Goal: Task Accomplishment & Management: Complete application form

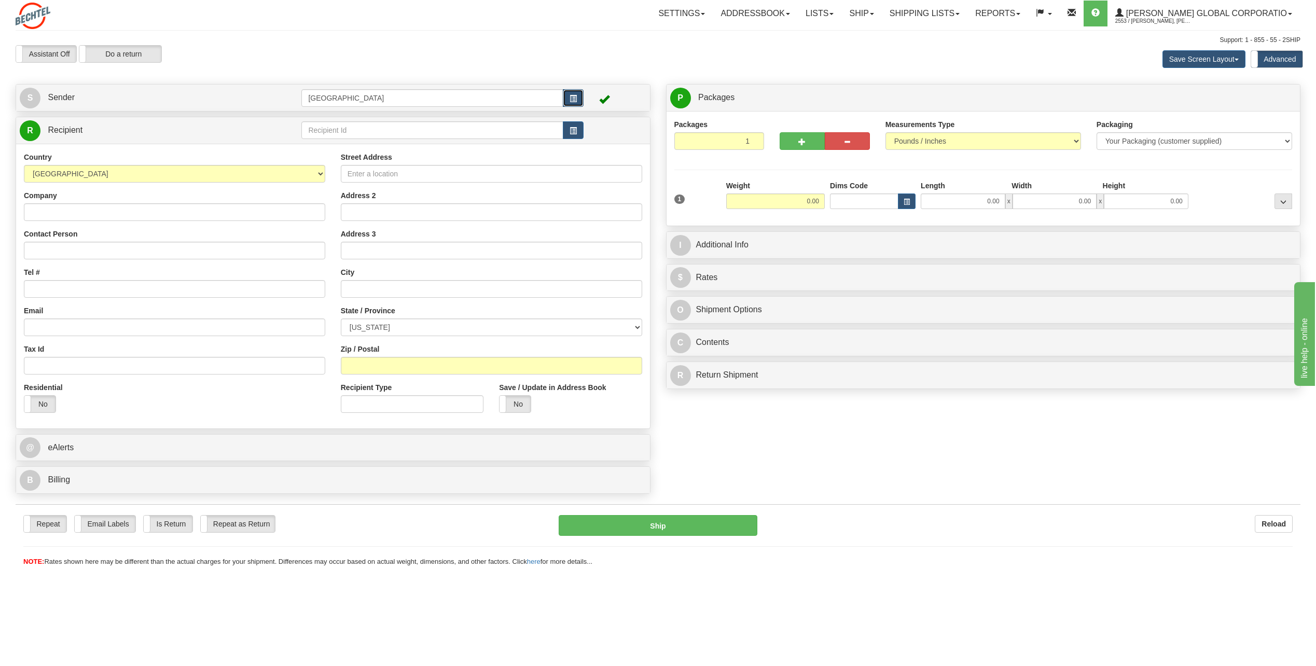
click at [576, 97] on span "button" at bounding box center [572, 98] width 7 height 7
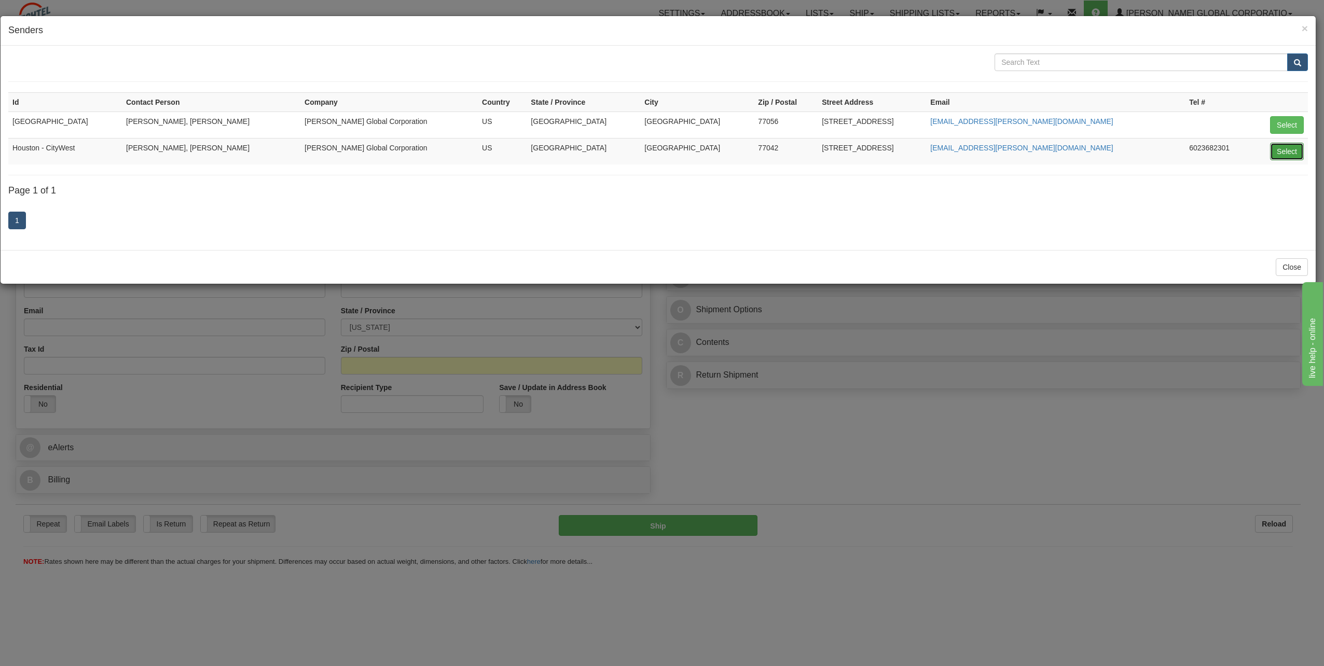
click at [1291, 147] on button "Select" at bounding box center [1287, 152] width 34 height 18
type input "Houston - CityWest"
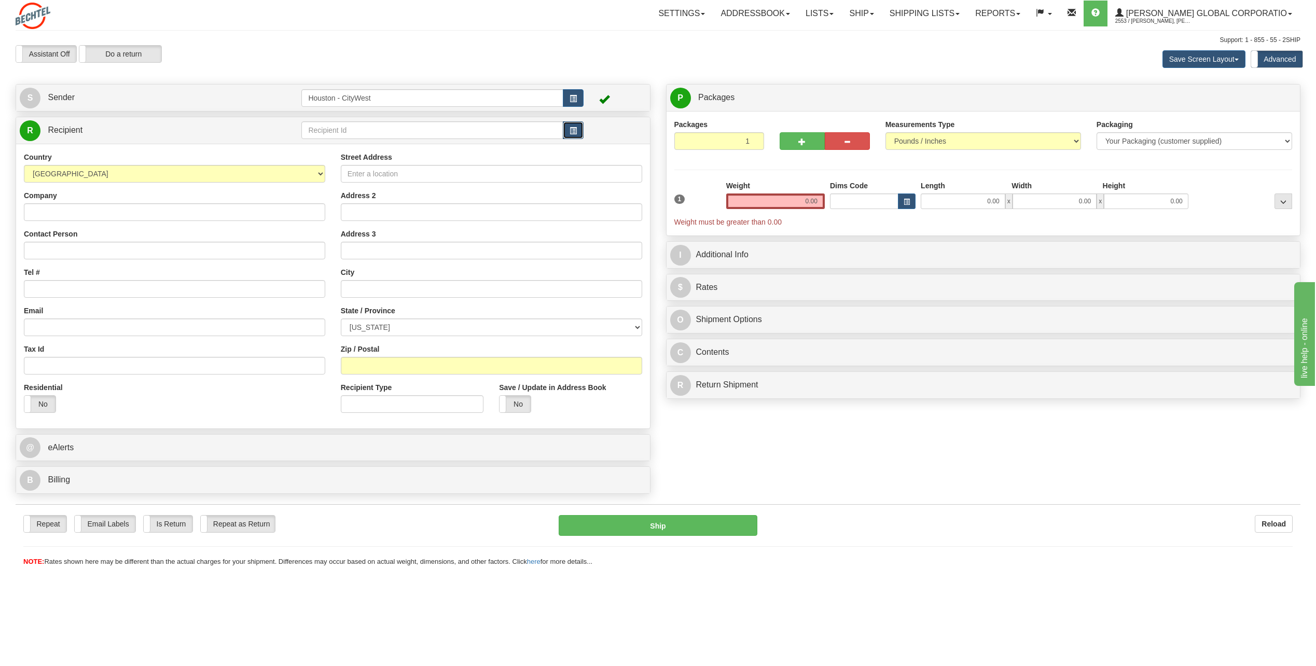
click at [572, 134] on span "button" at bounding box center [572, 131] width 7 height 7
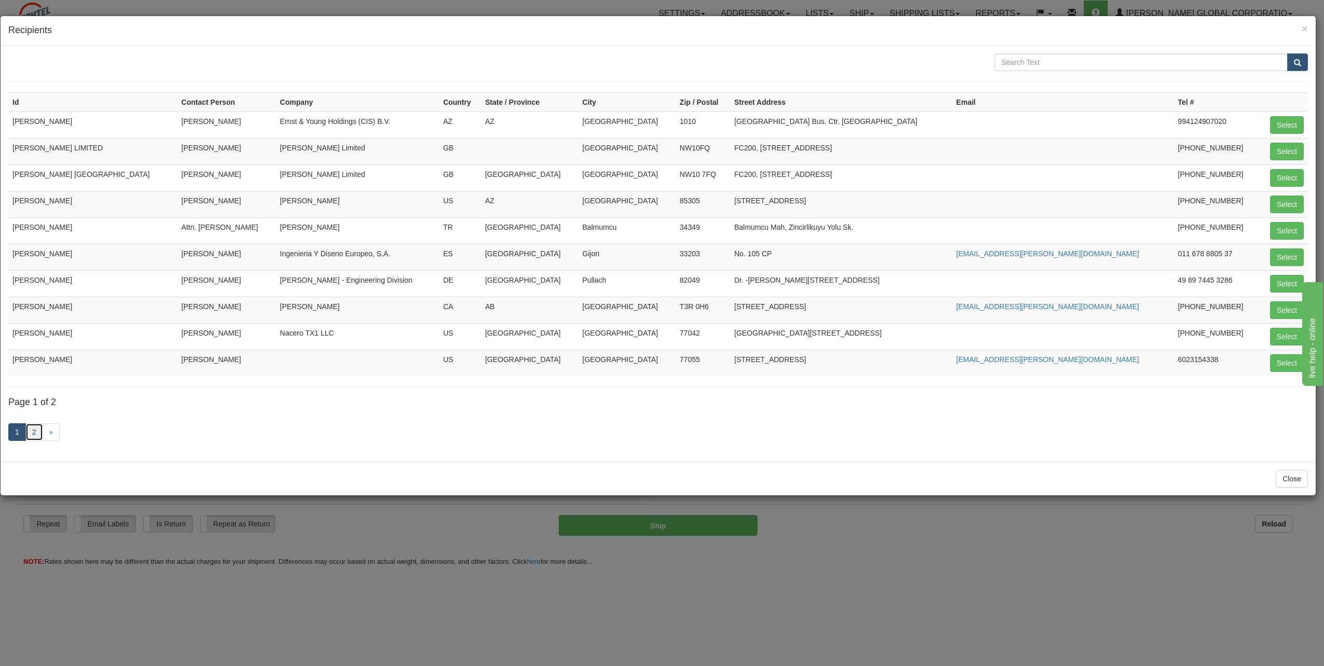
click at [33, 436] on link "2" at bounding box center [34, 432] width 18 height 18
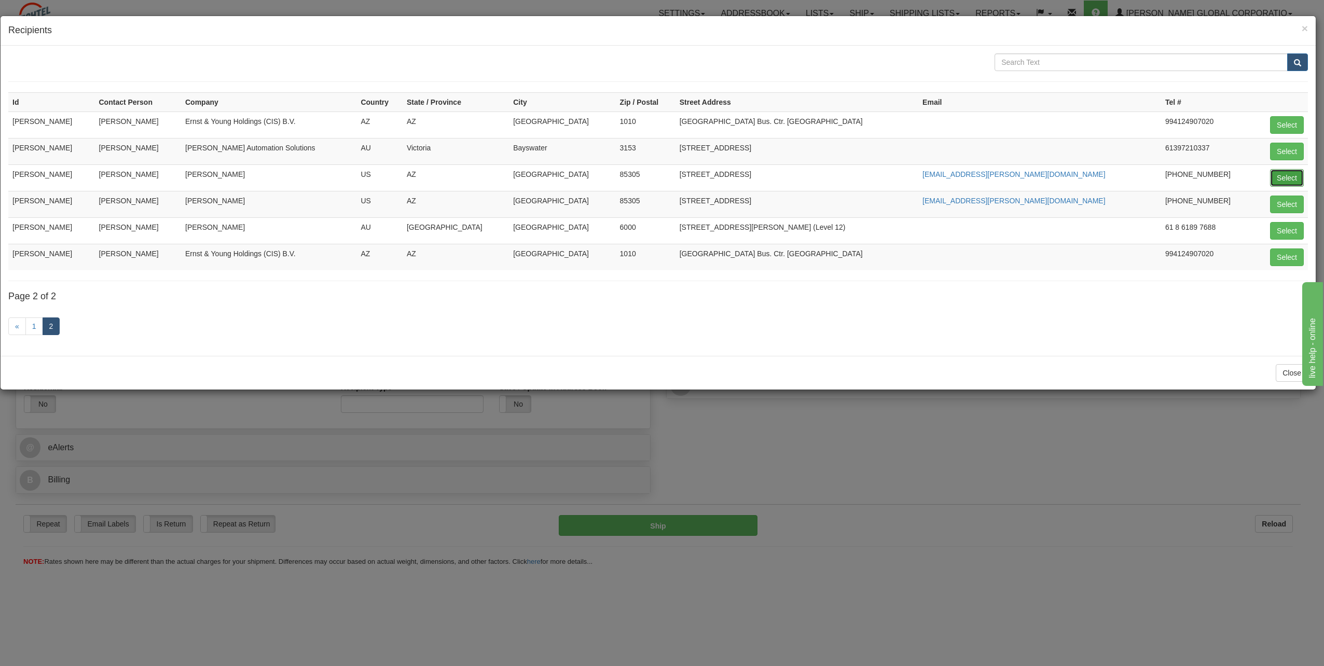
click at [1280, 177] on button "Select" at bounding box center [1287, 178] width 34 height 18
type input "[PERSON_NAME]"
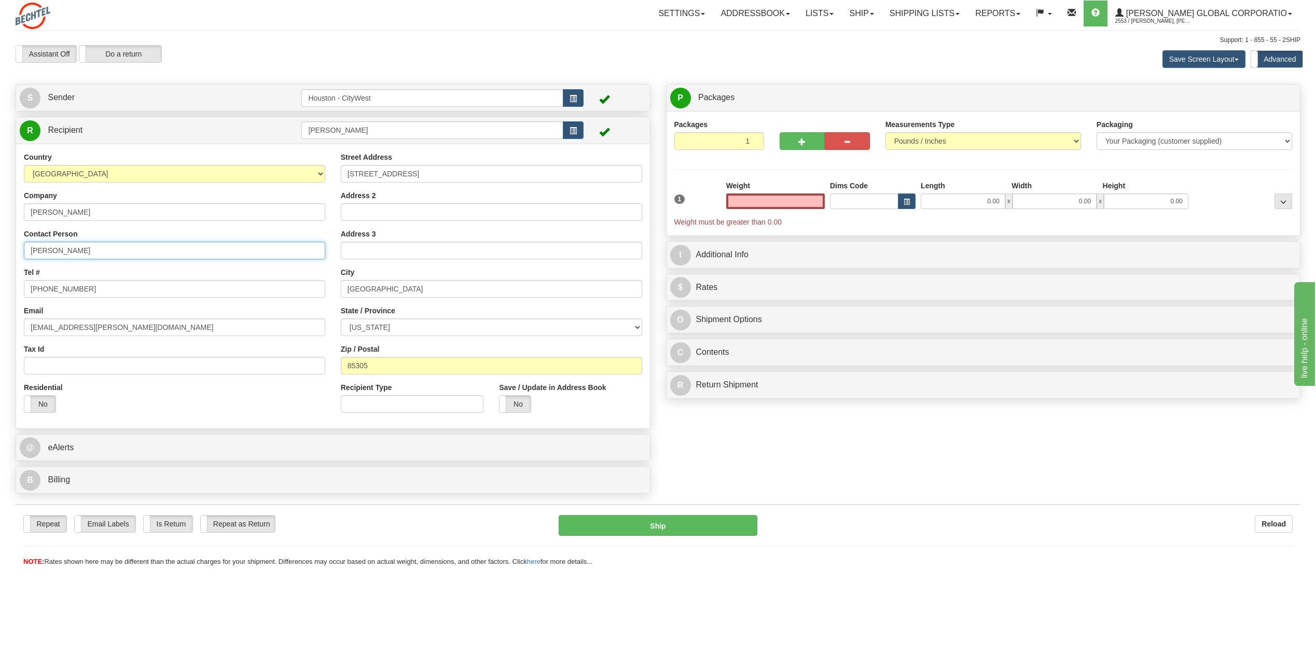
type input "0.00"
drag, startPoint x: 110, startPoint y: 248, endPoint x: -9, endPoint y: 253, distance: 118.9
click at [0, 253] on html "Training Course Close Toggle navigation Settings Shipping Preferences New Sende…" at bounding box center [658, 333] width 1316 height 666
type input "[PERSON_NAME]"
click at [94, 215] on input "[PERSON_NAME]" at bounding box center [174, 212] width 301 height 18
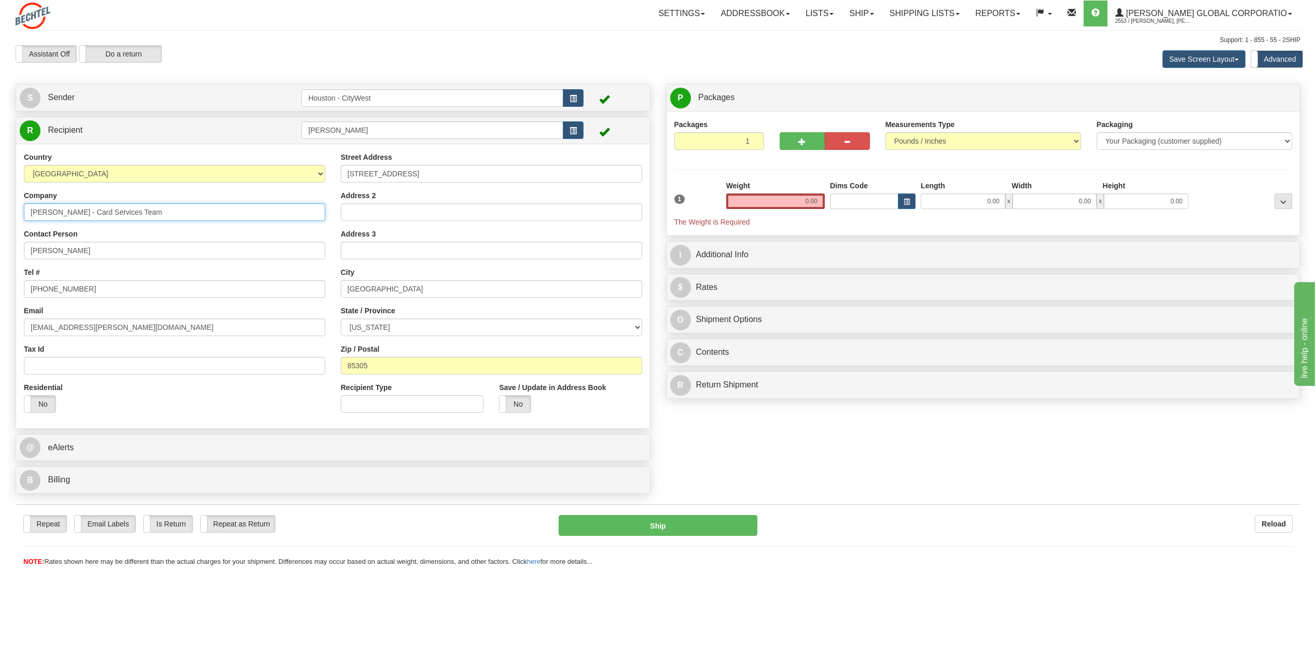
type input "[PERSON_NAME] - Card Services Team"
click at [414, 213] on input "Address 2" at bounding box center [491, 212] width 301 height 18
type input "Suite 100"
click at [780, 197] on input "0.00" at bounding box center [775, 201] width 99 height 16
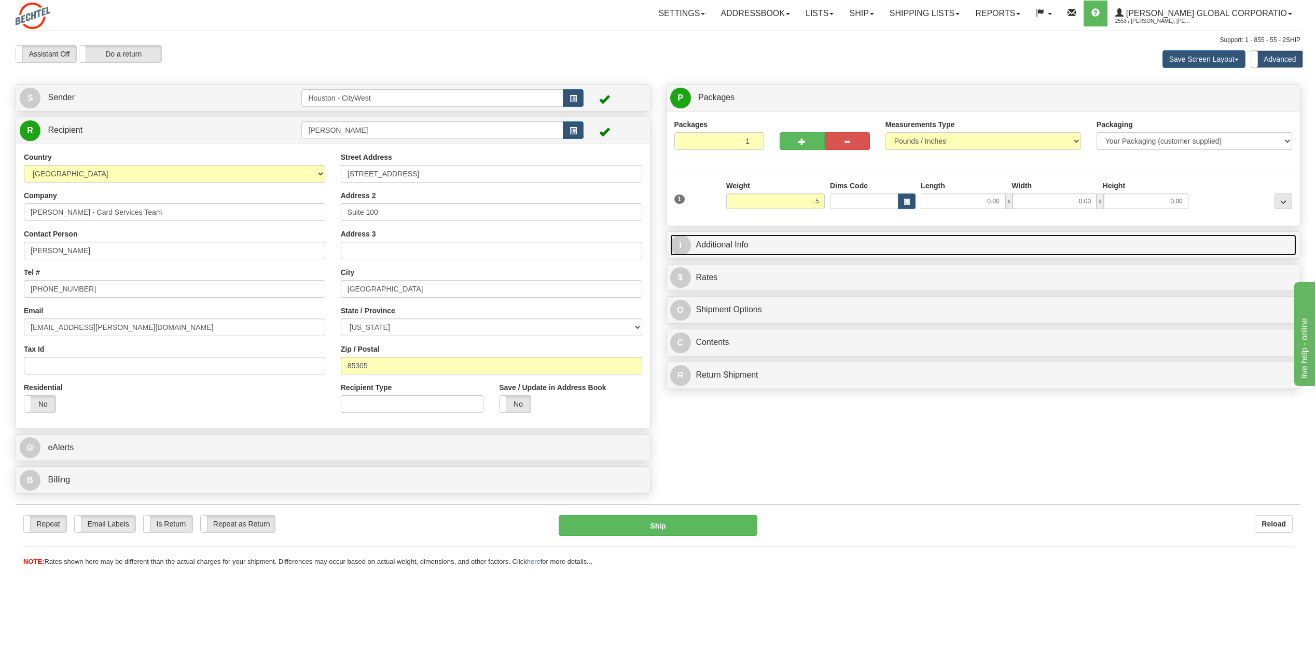
type input "0.50"
click at [716, 245] on link "I Additional Info" at bounding box center [983, 244] width 627 height 21
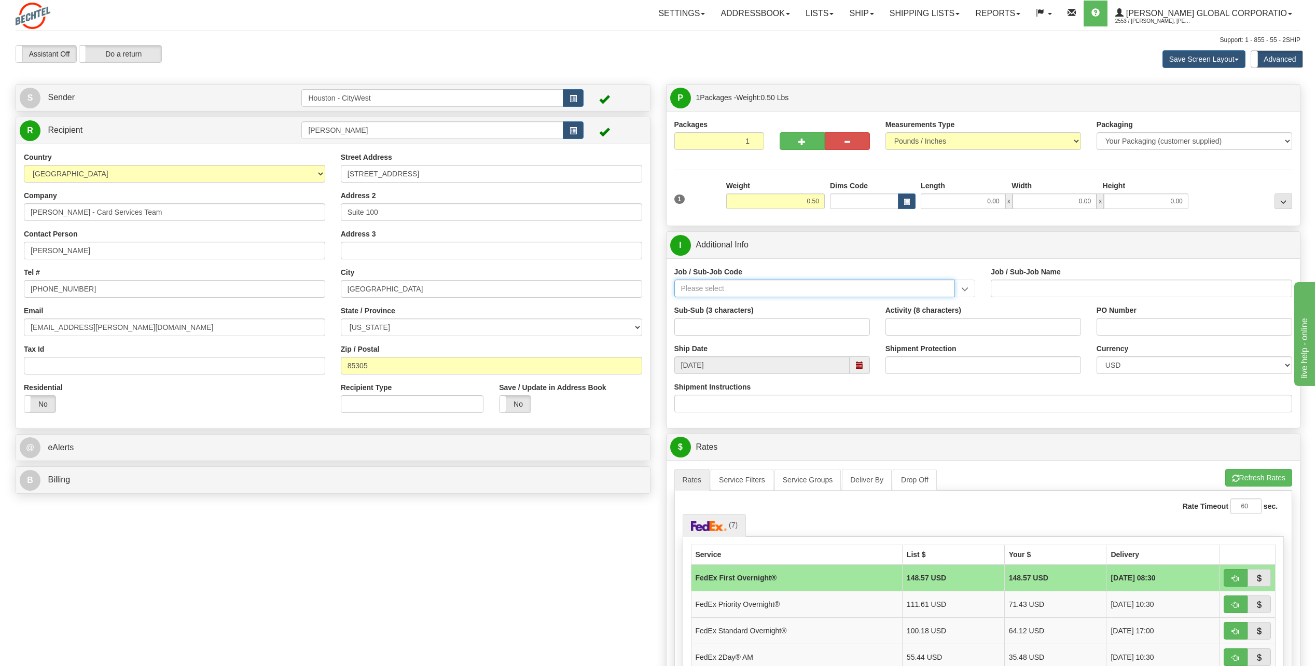
click at [895, 291] on input "Job / Sub-Job Code" at bounding box center [814, 289] width 281 height 18
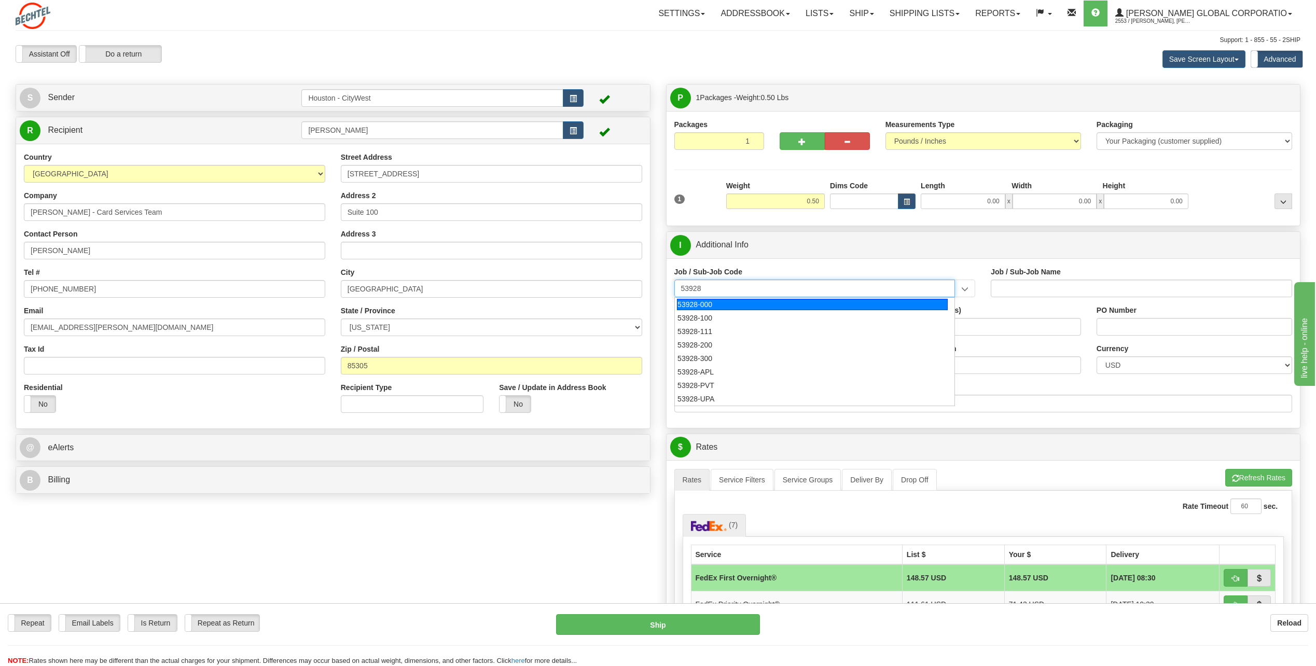
click at [757, 309] on div "53928-000" at bounding box center [812, 304] width 271 height 11
type input "53928-000"
type input "TREASURY-BCMC - TREASURY-BCMC"
type input "53928-000"
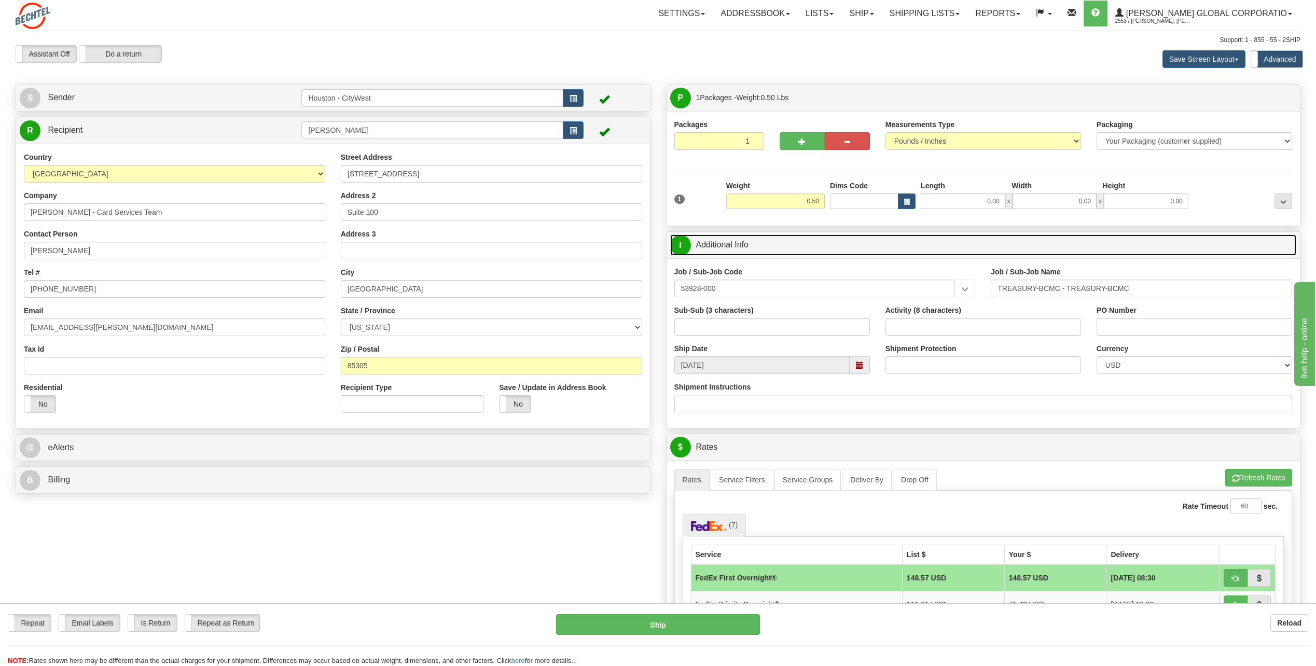
click at [686, 250] on span "I" at bounding box center [680, 245] width 21 height 21
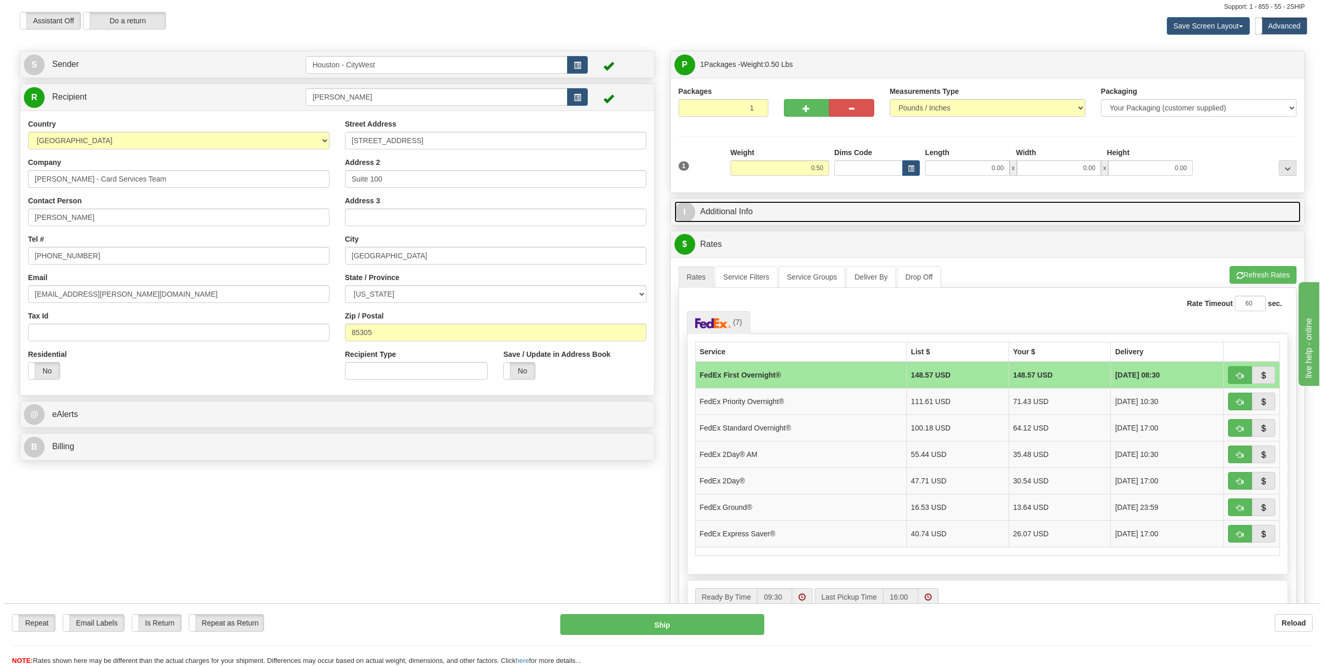
scroll to position [52, 0]
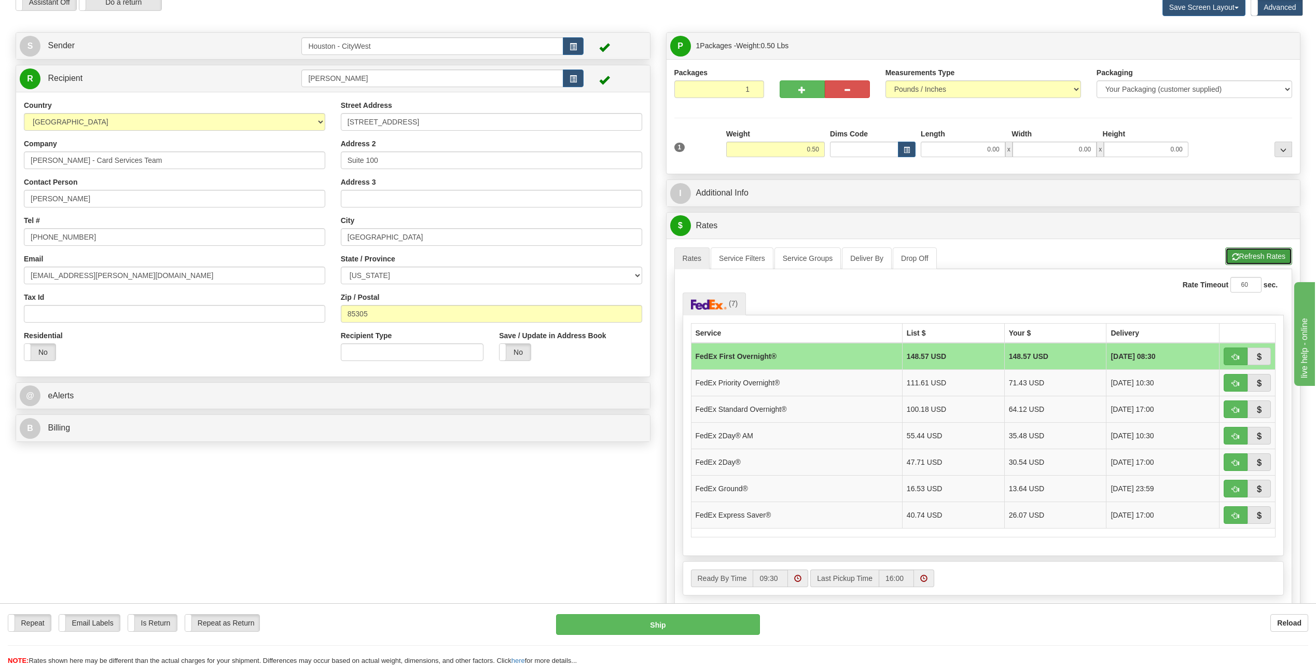
click at [1245, 254] on button "Refresh Rates" at bounding box center [1258, 256] width 67 height 18
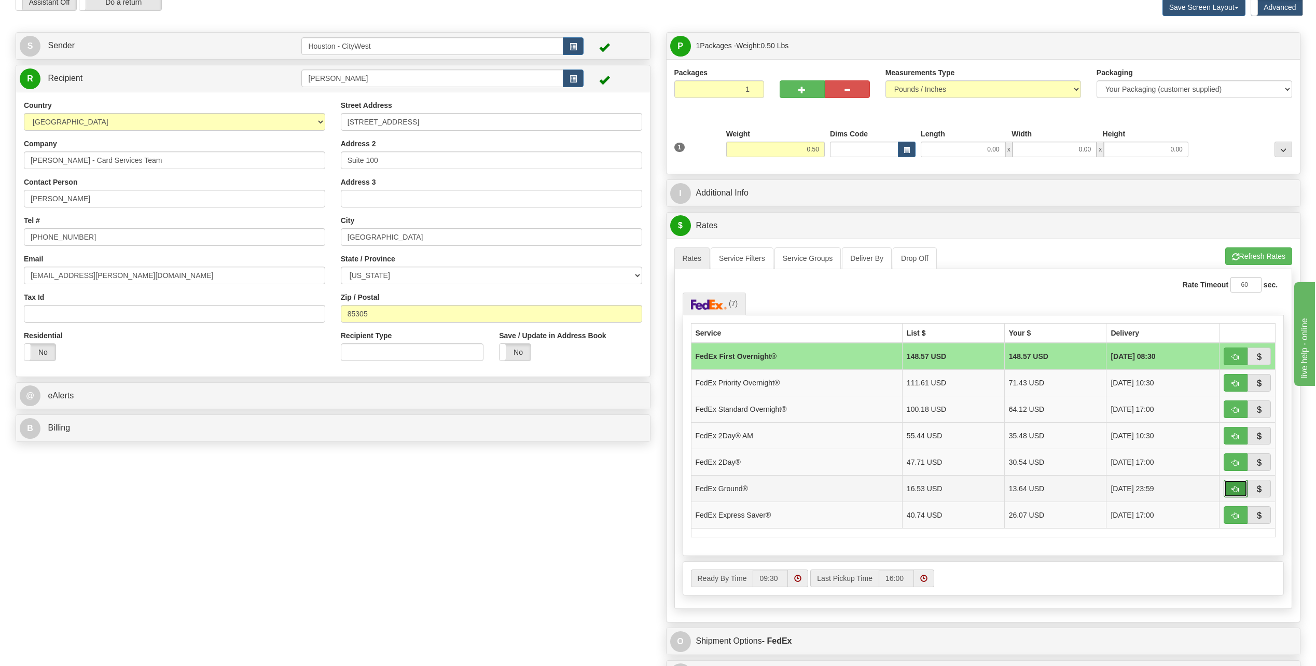
click at [1234, 489] on span "button" at bounding box center [1235, 489] width 7 height 7
type input "92"
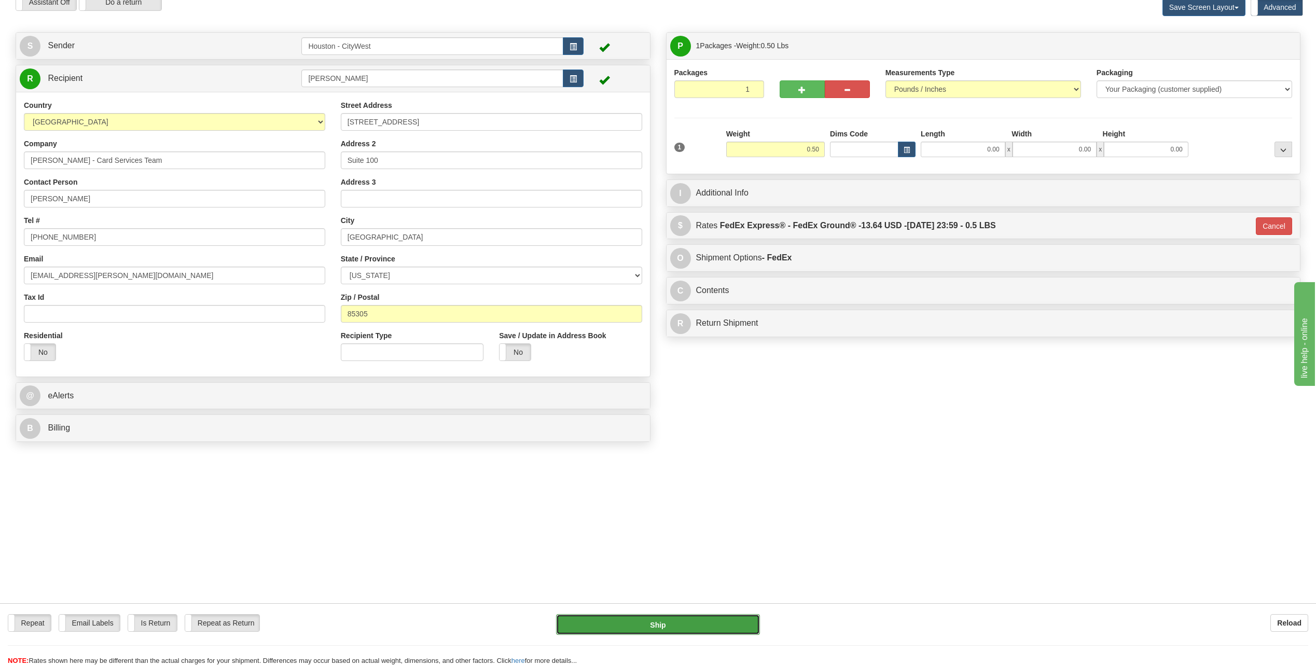
click at [667, 624] on button "Ship" at bounding box center [658, 624] width 204 height 21
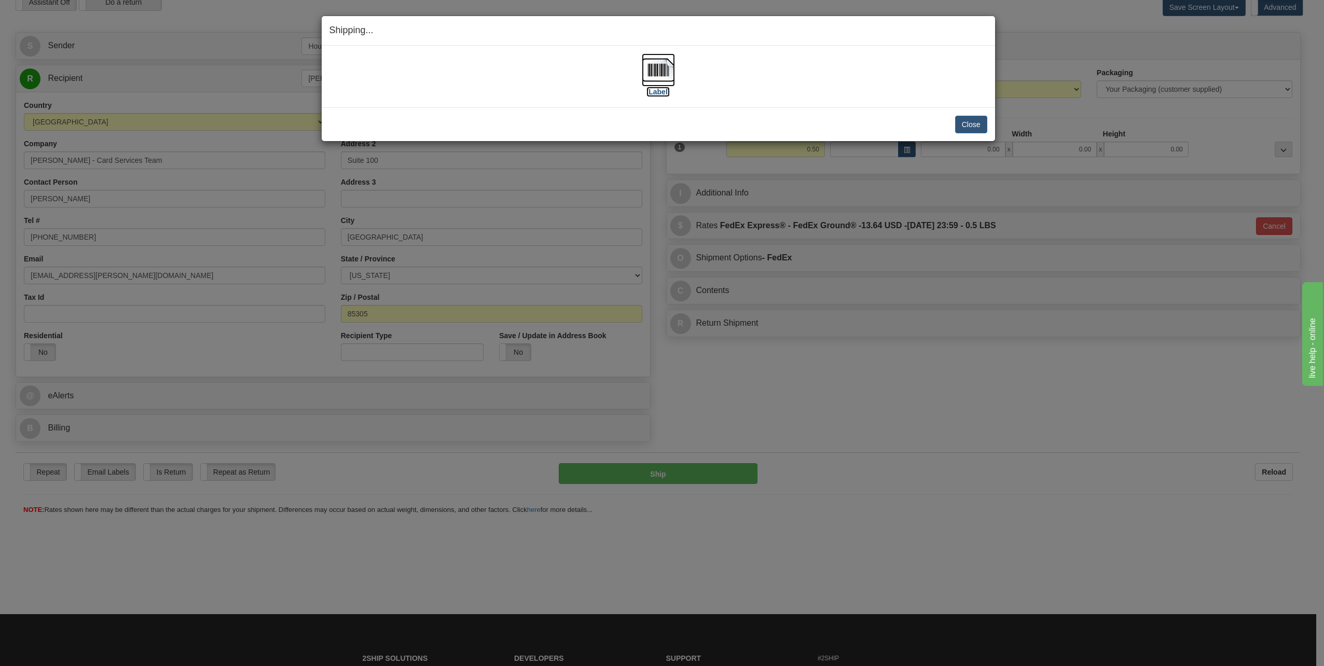
click at [658, 74] on img at bounding box center [658, 69] width 33 height 33
